Goal: Task Accomplishment & Management: Use online tool/utility

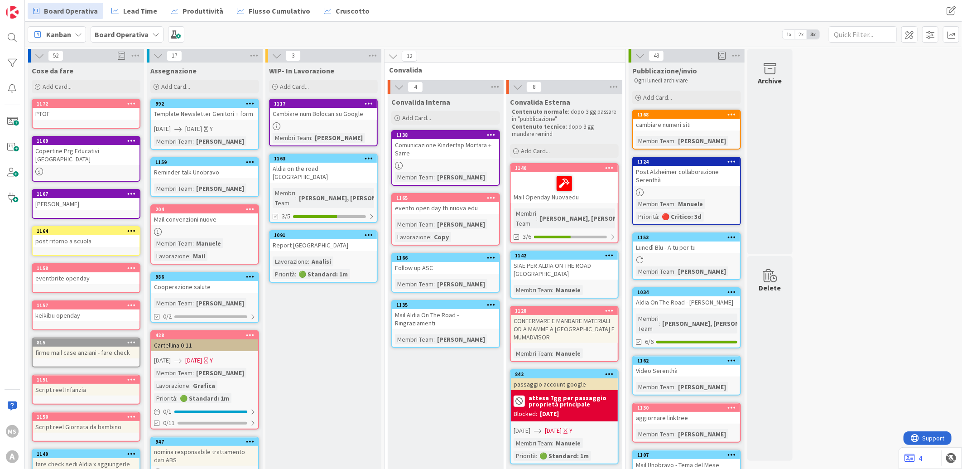
click at [366, 239] on div "Report [GEOGRAPHIC_DATA]" at bounding box center [323, 245] width 107 height 12
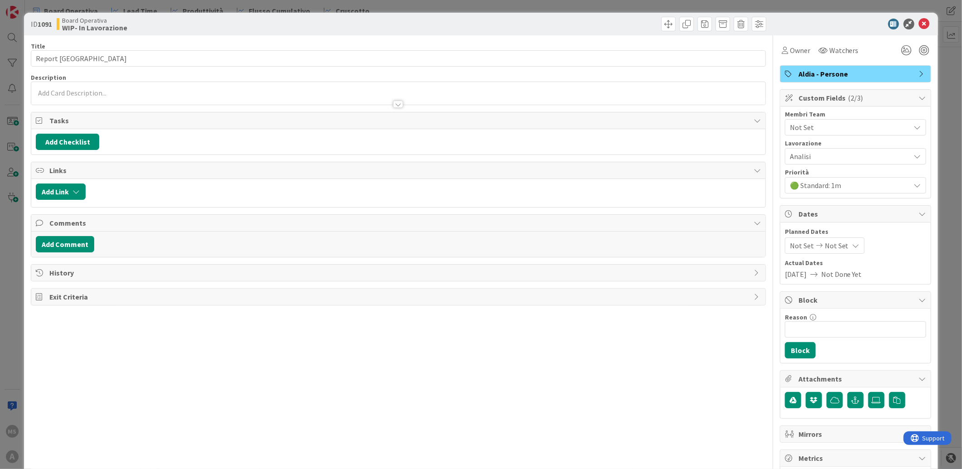
click at [808, 131] on span "Not Set" at bounding box center [850, 127] width 121 height 11
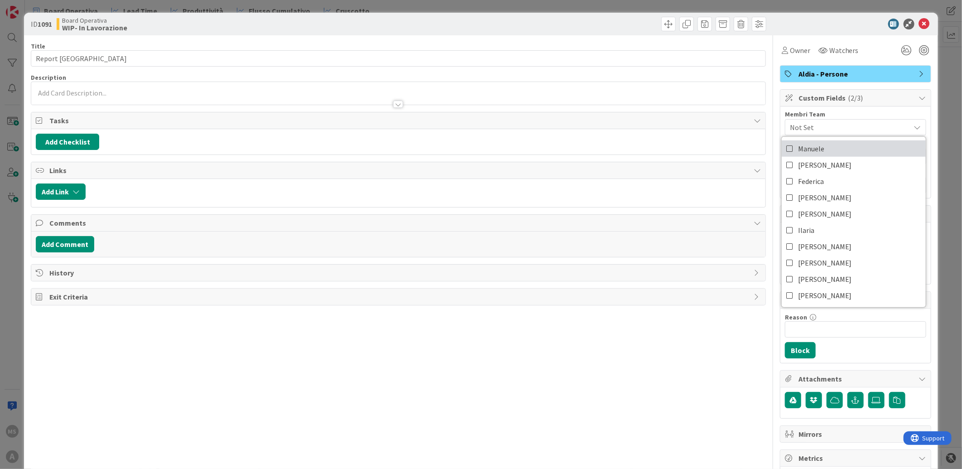
click at [808, 151] on span "Manuele" at bounding box center [811, 149] width 26 height 14
click at [922, 28] on icon at bounding box center [924, 24] width 11 height 11
